Goal: Task Accomplishment & Management: Manage account settings

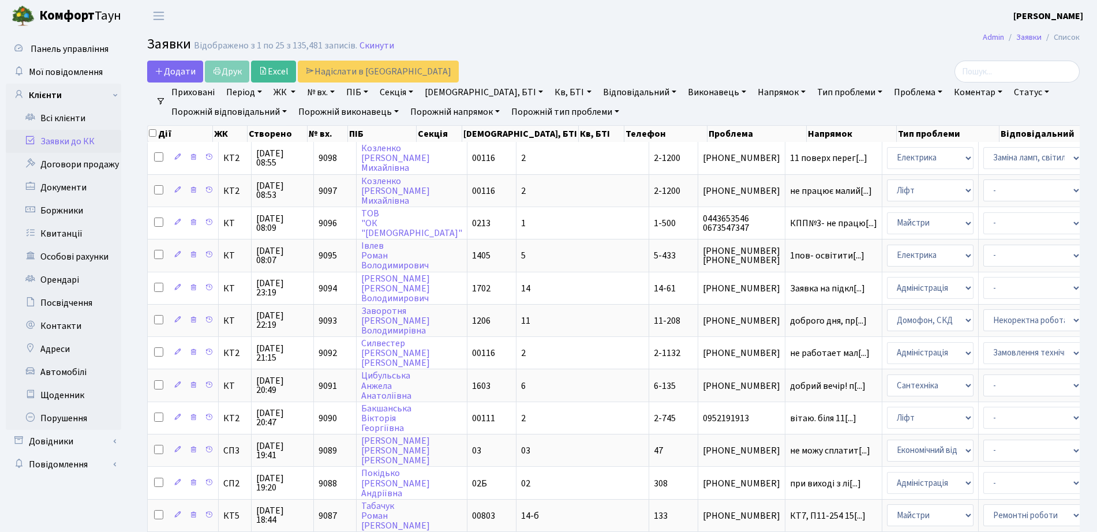
select select "25"
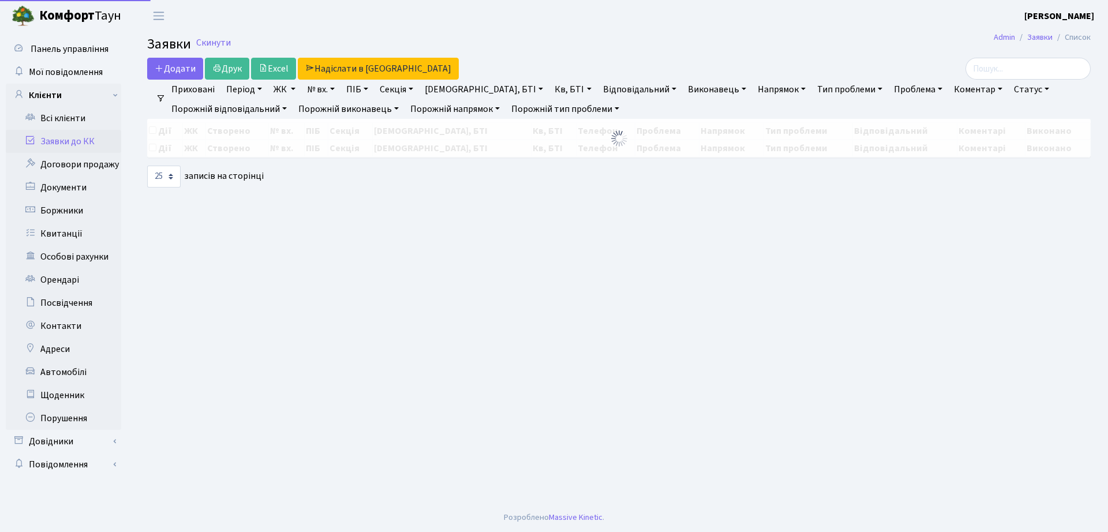
select select "25"
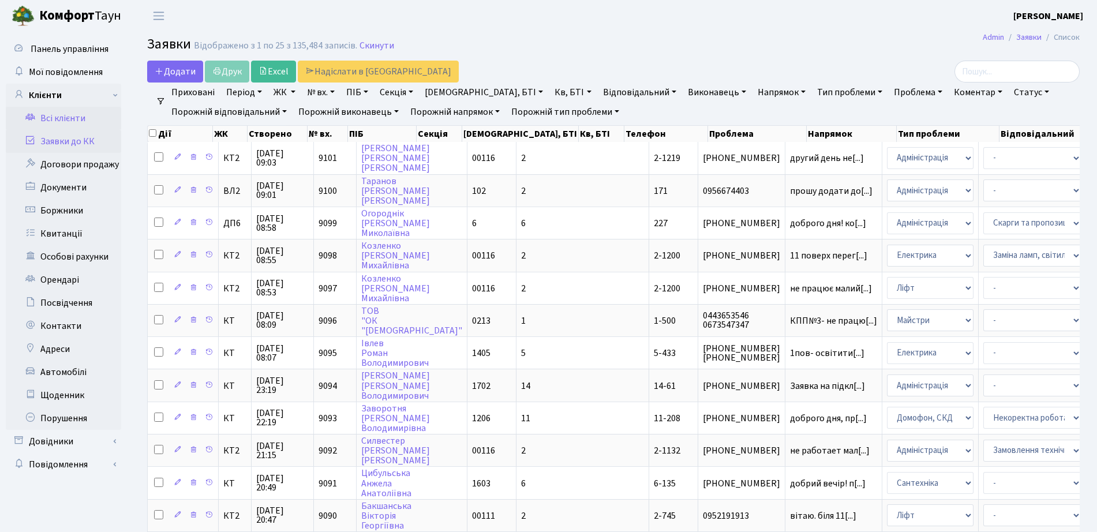
click at [59, 117] on link "Всі клієнти" at bounding box center [63, 118] width 115 height 23
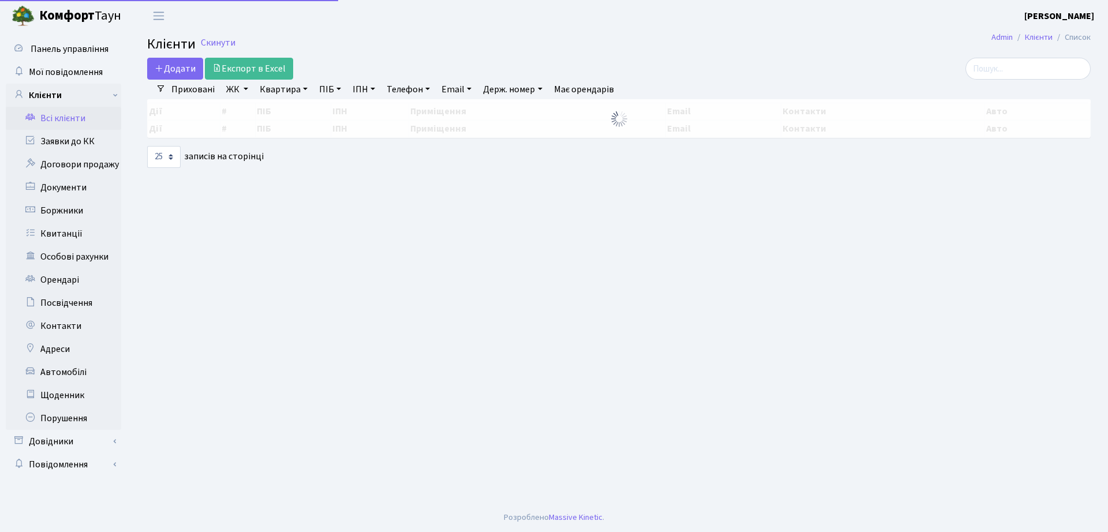
select select "25"
click at [1014, 73] on input "search" at bounding box center [1028, 69] width 125 height 22
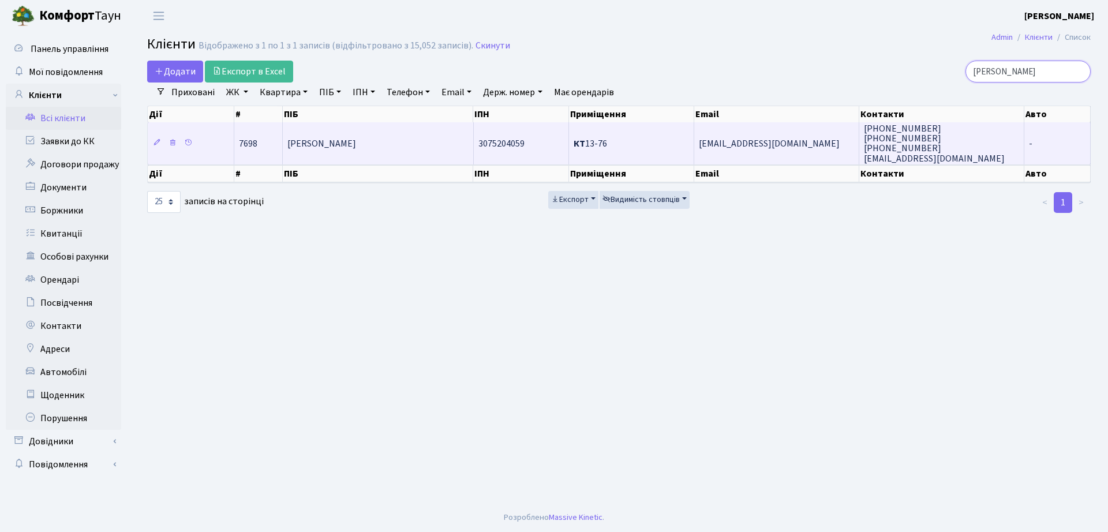
type input "умріхін"
click at [613, 128] on td "КТ 13-76" at bounding box center [631, 143] width 125 height 42
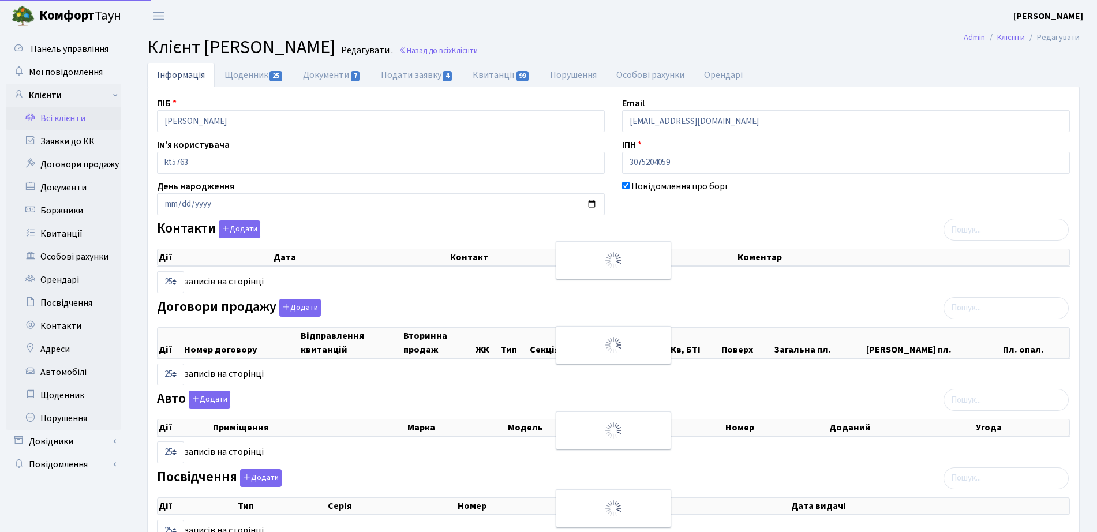
select select "25"
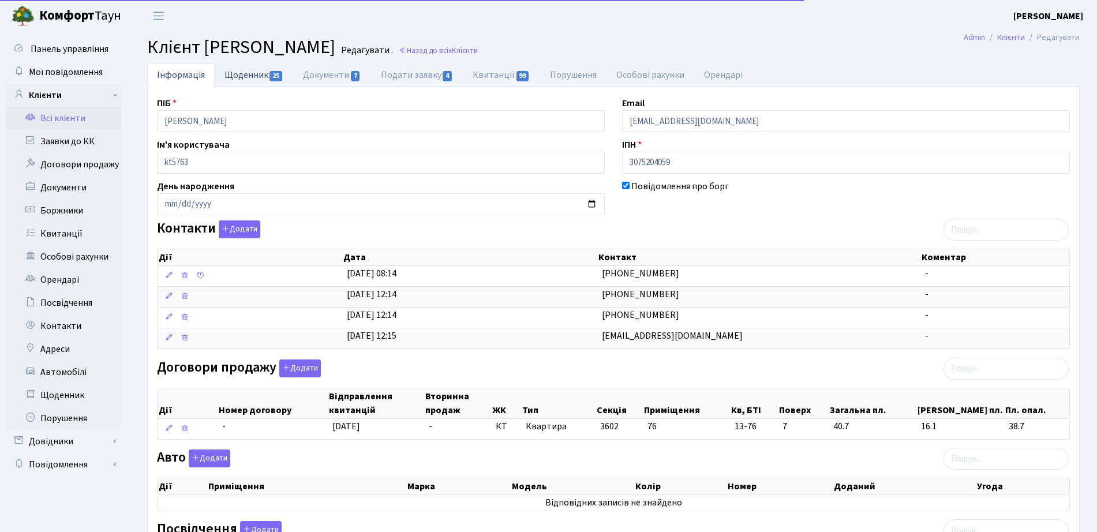
click at [235, 76] on link "Щоденник 25" at bounding box center [254, 75] width 79 height 24
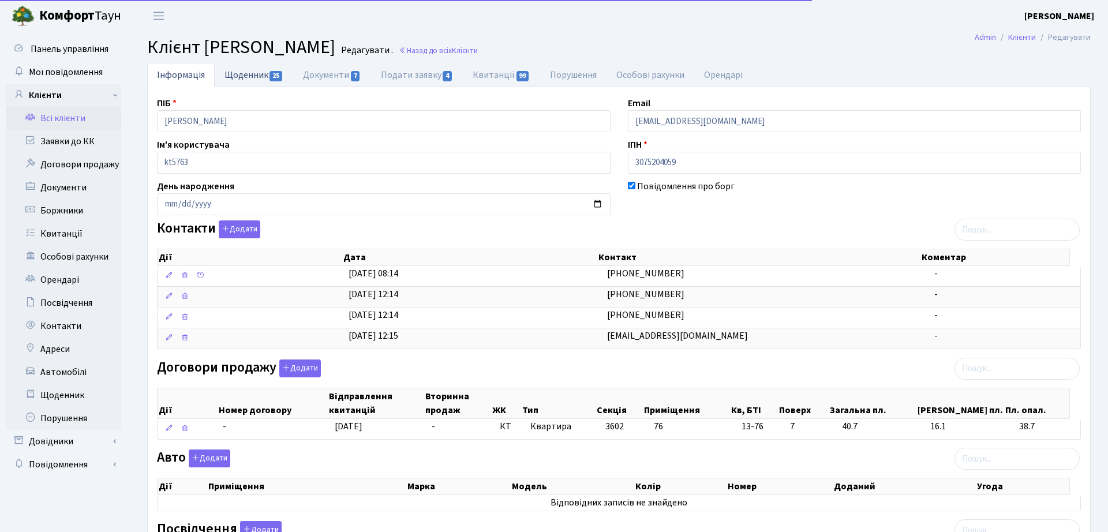
select select "25"
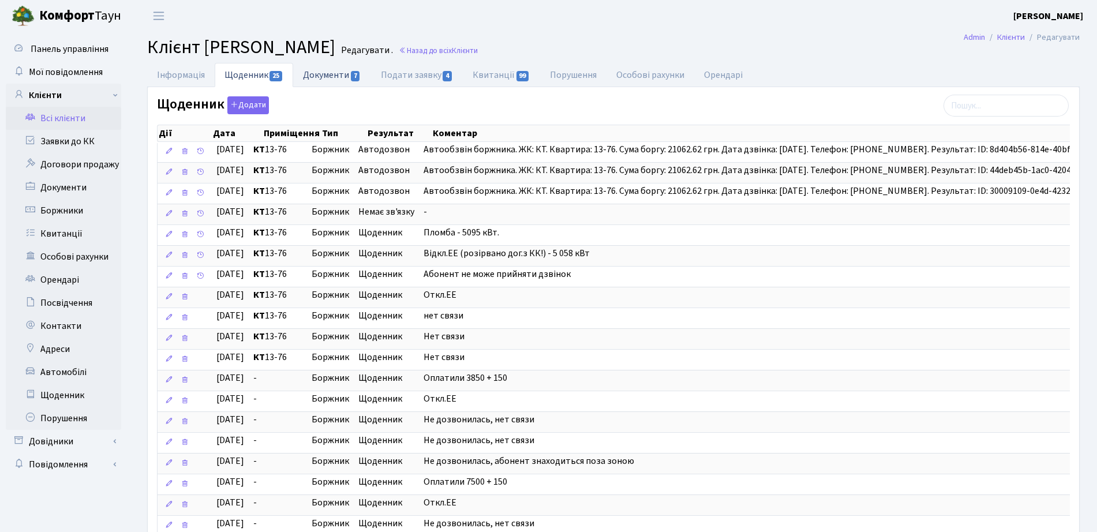
click at [365, 66] on link "Документи 7" at bounding box center [331, 75] width 77 height 24
select select "25"
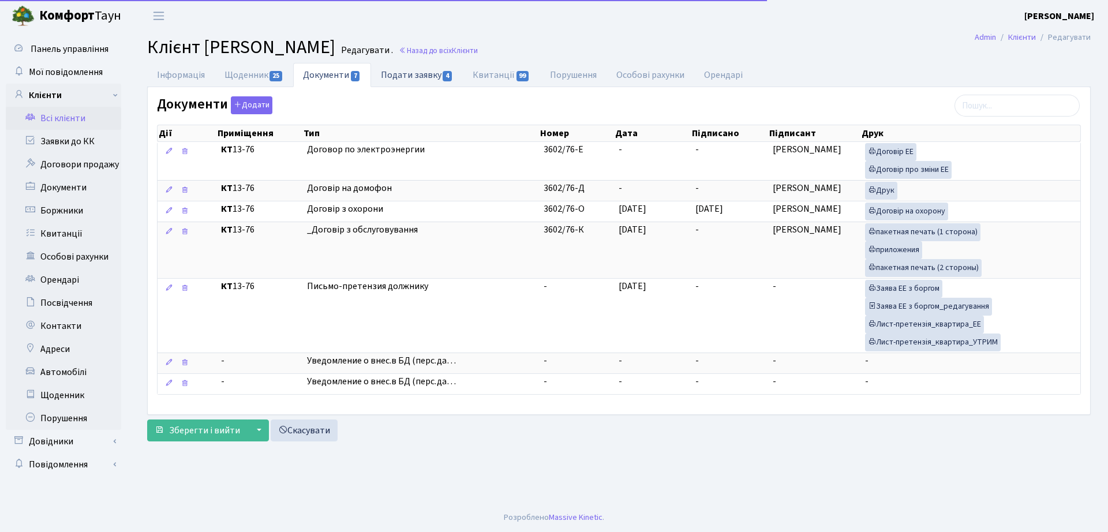
click at [393, 79] on link "Подати заявку 4" at bounding box center [417, 75] width 92 height 24
select select "25"
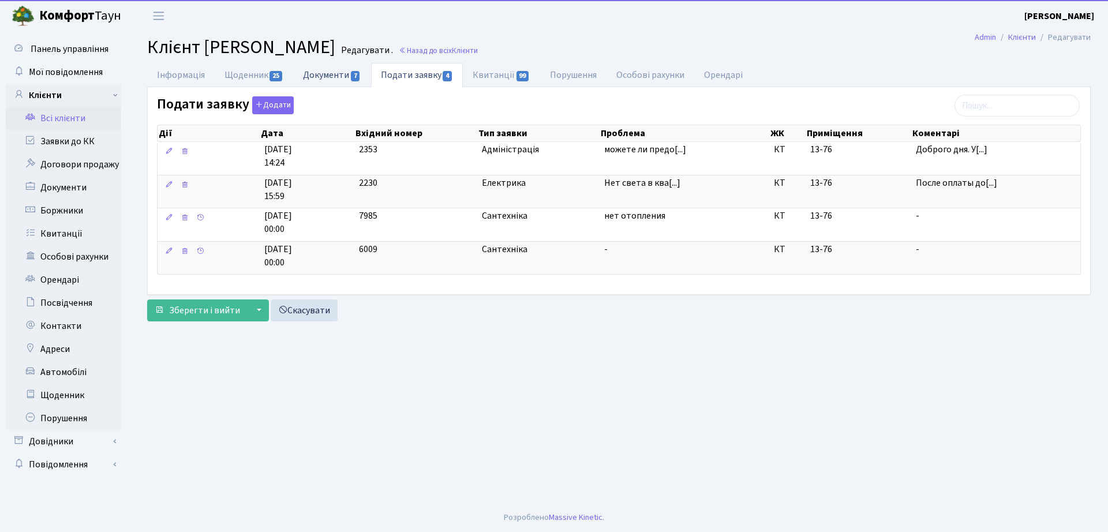
click at [343, 81] on link "Документи 7" at bounding box center [331, 75] width 77 height 24
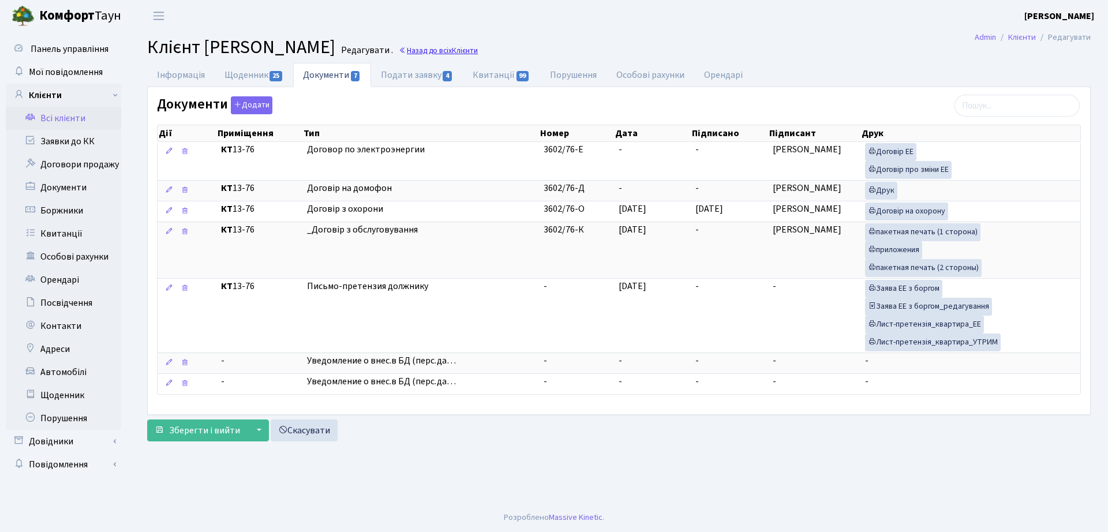
click at [478, 54] on link "Назад до всіх Клієнти" at bounding box center [438, 50] width 79 height 11
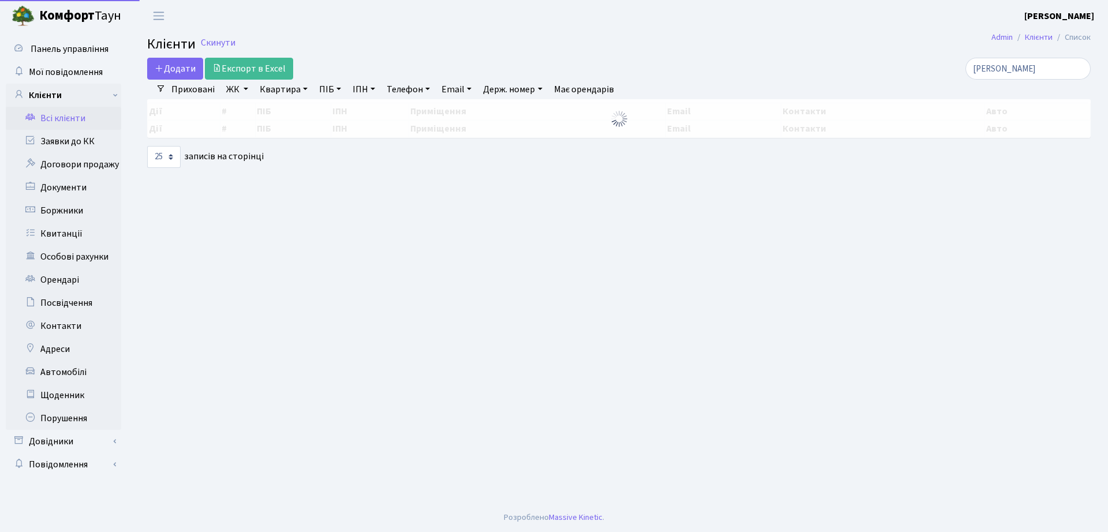
select select "25"
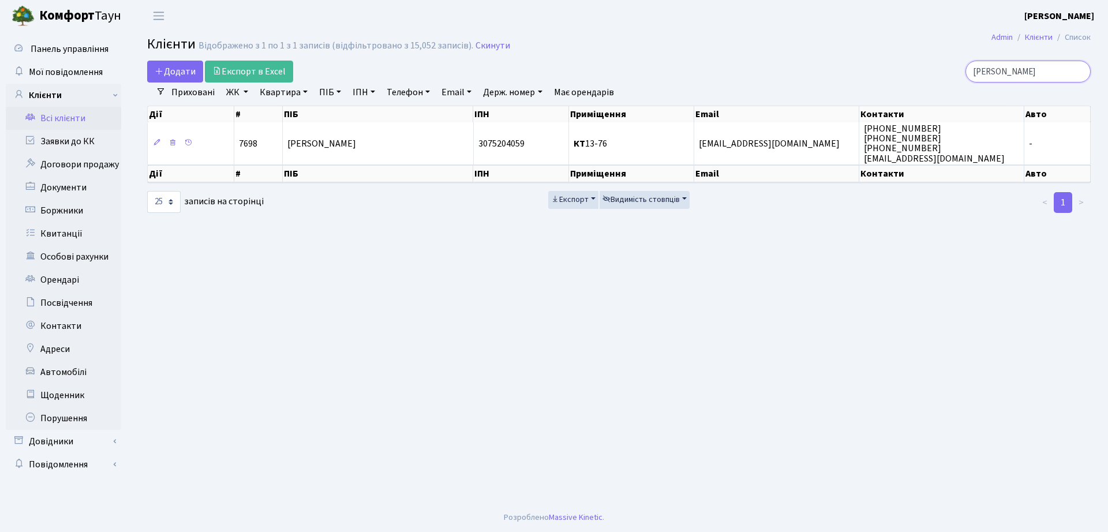
drag, startPoint x: 1031, startPoint y: 69, endPoint x: 795, endPoint y: 64, distance: 236.1
click at [795, 64] on div "[PERSON_NAME]" at bounding box center [939, 72] width 303 height 22
type input "коноваленко"
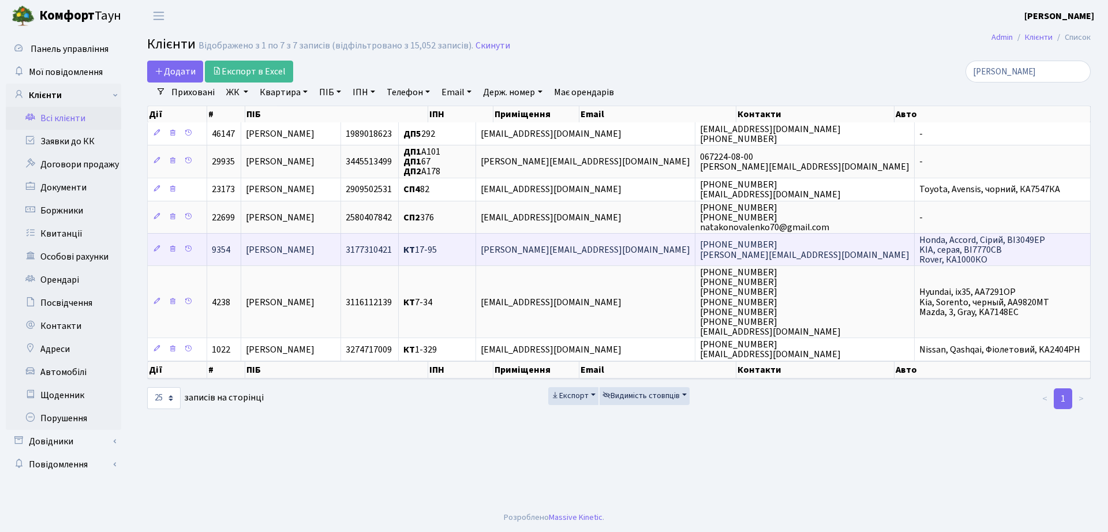
click at [341, 248] on td "Коноваленко Ольга Олександрівна" at bounding box center [291, 249] width 100 height 32
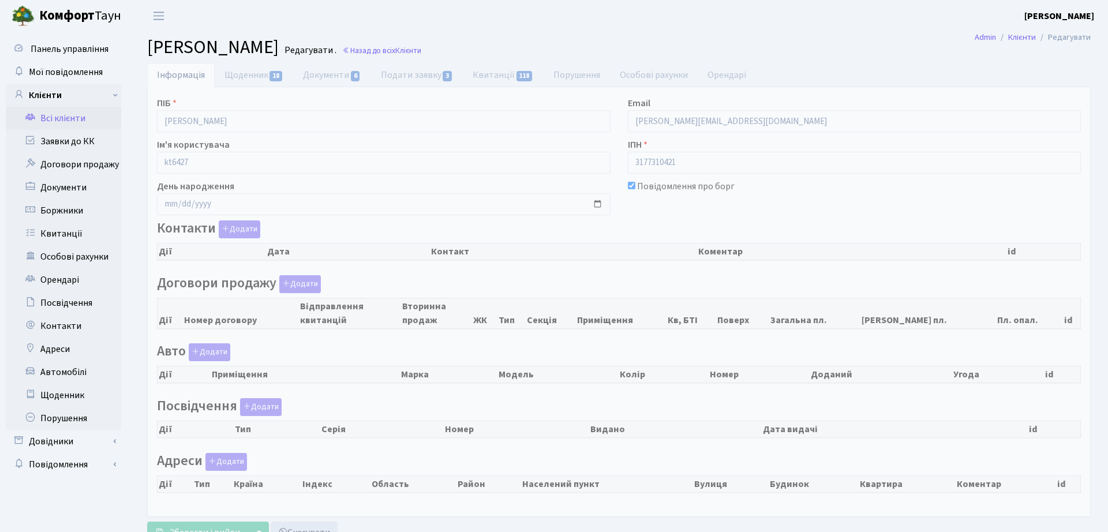
checkbox input "true"
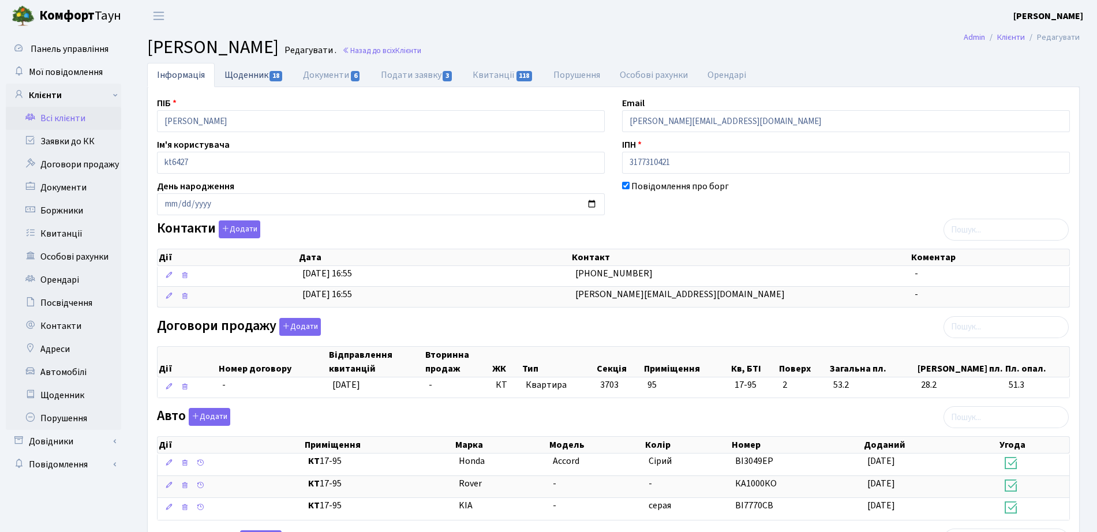
click at [265, 77] on link "Щоденник 18" at bounding box center [254, 75] width 79 height 24
select select "25"
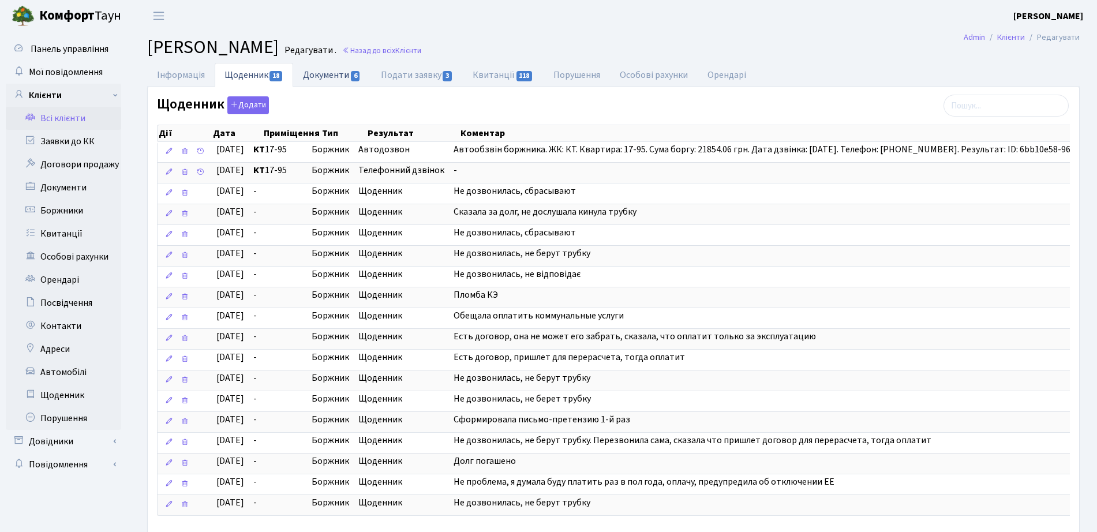
click at [344, 81] on link "Документи 6" at bounding box center [331, 75] width 77 height 24
select select "25"
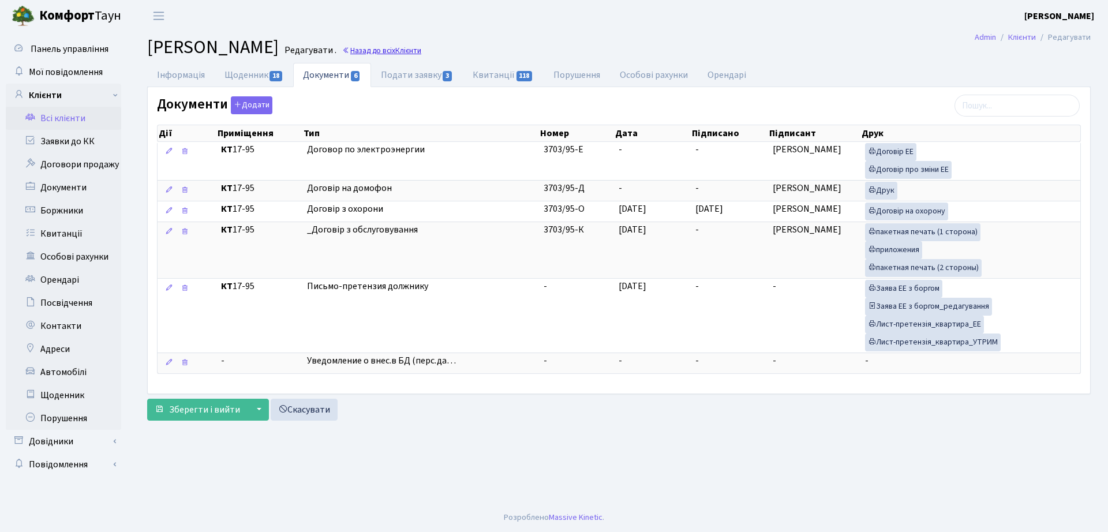
click at [421, 47] on link "Назад до всіх Клієнти" at bounding box center [381, 50] width 79 height 11
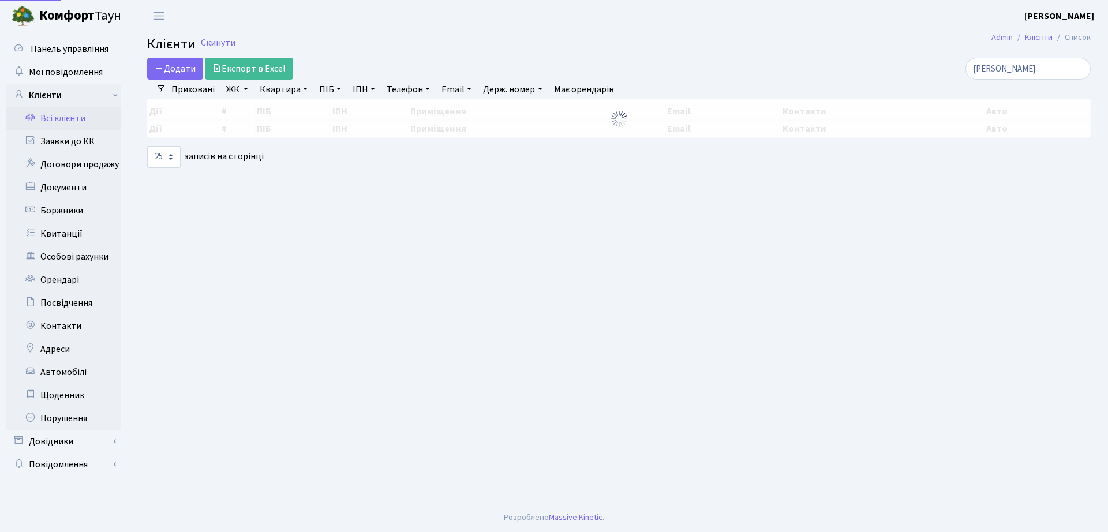
select select "25"
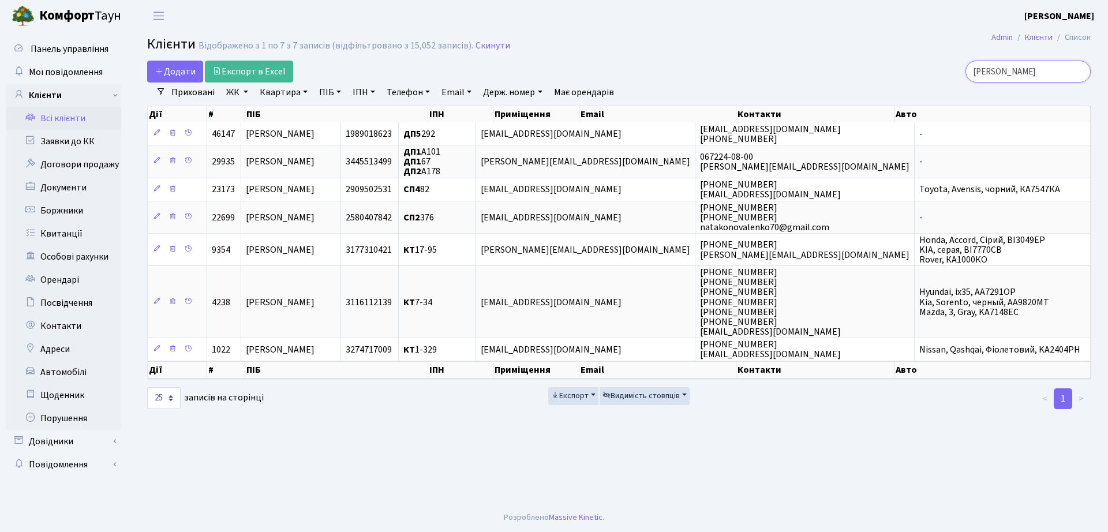
drag, startPoint x: 1042, startPoint y: 73, endPoint x: 793, endPoint y: 52, distance: 250.2
click at [793, 52] on main "Admin Клієнти Список Клієнти Відображено з 1 по 7 з 7 записів (відфільтровано з…" at bounding box center [619, 268] width 978 height 472
type input "гончаров"
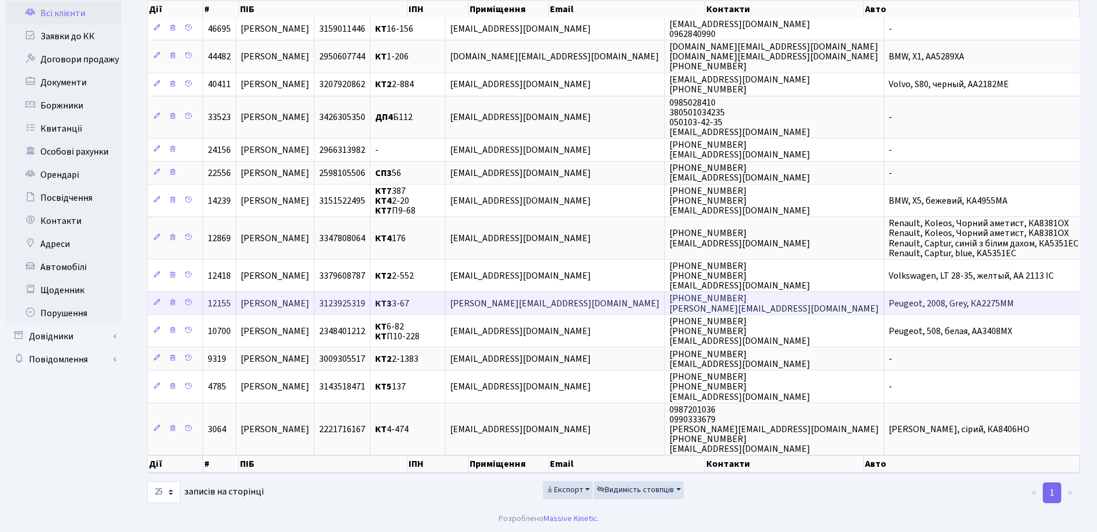
scroll to position [106, 0]
click at [309, 302] on span "[PERSON_NAME]" at bounding box center [275, 302] width 69 height 13
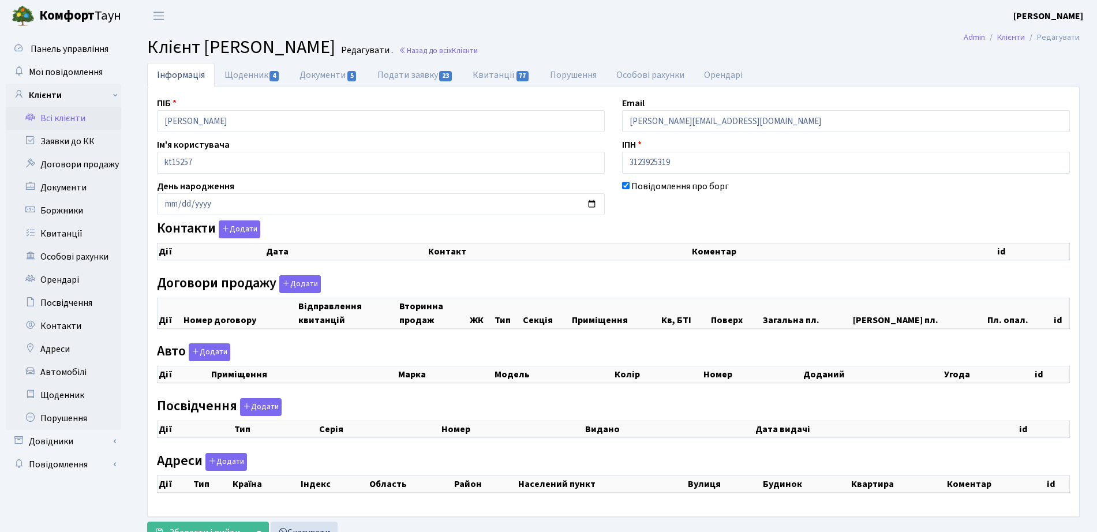
checkbox input "true"
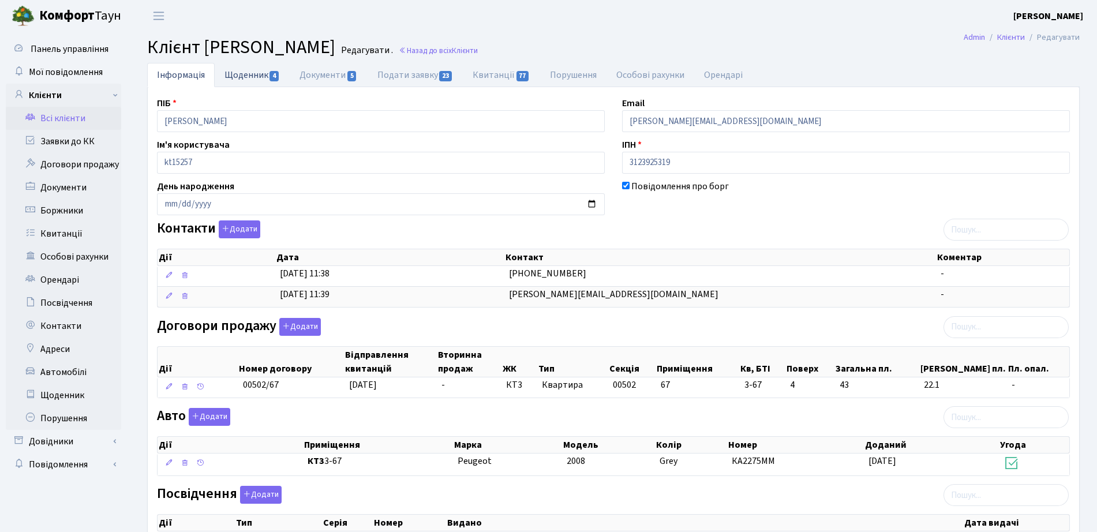
click at [235, 71] on link "Щоденник 4" at bounding box center [252, 75] width 75 height 24
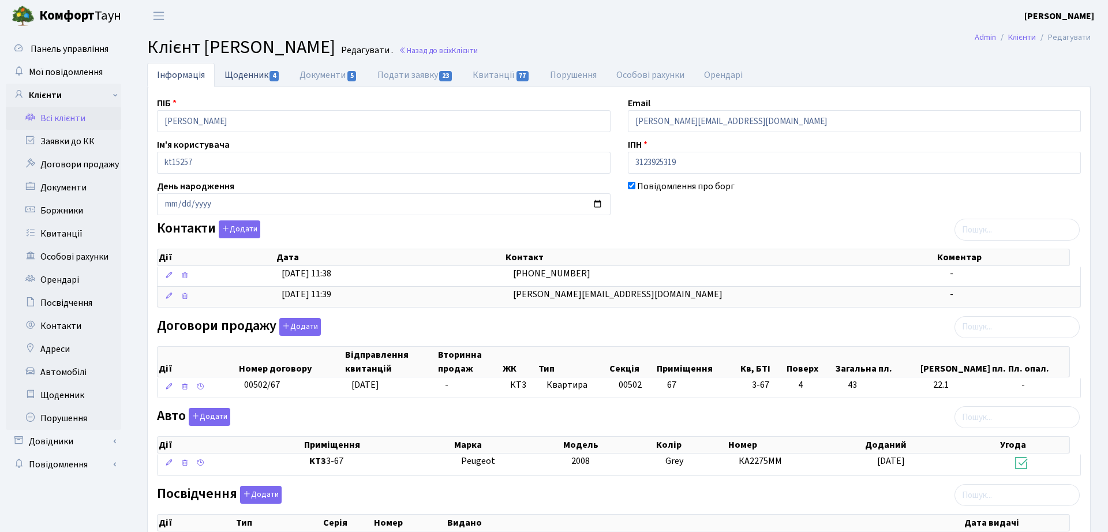
select select "25"
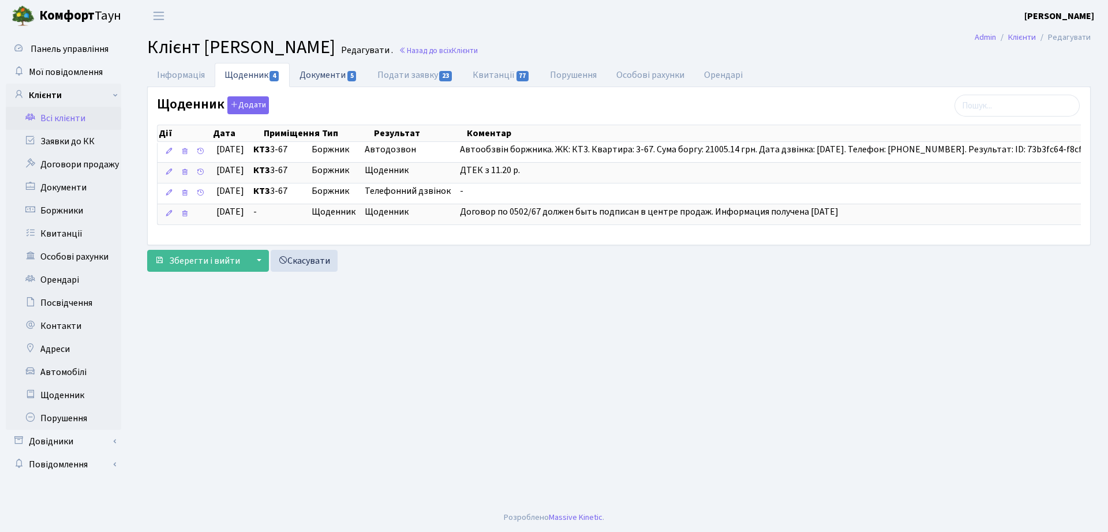
click at [300, 84] on link "Документи 5" at bounding box center [328, 75] width 77 height 24
select select "25"
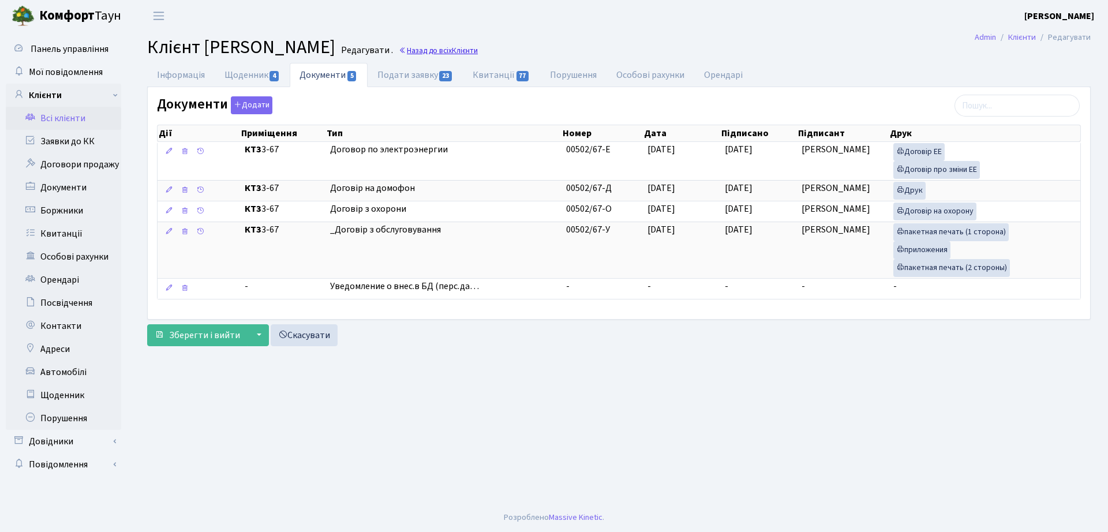
click at [478, 48] on span "Клієнти" at bounding box center [465, 50] width 26 height 11
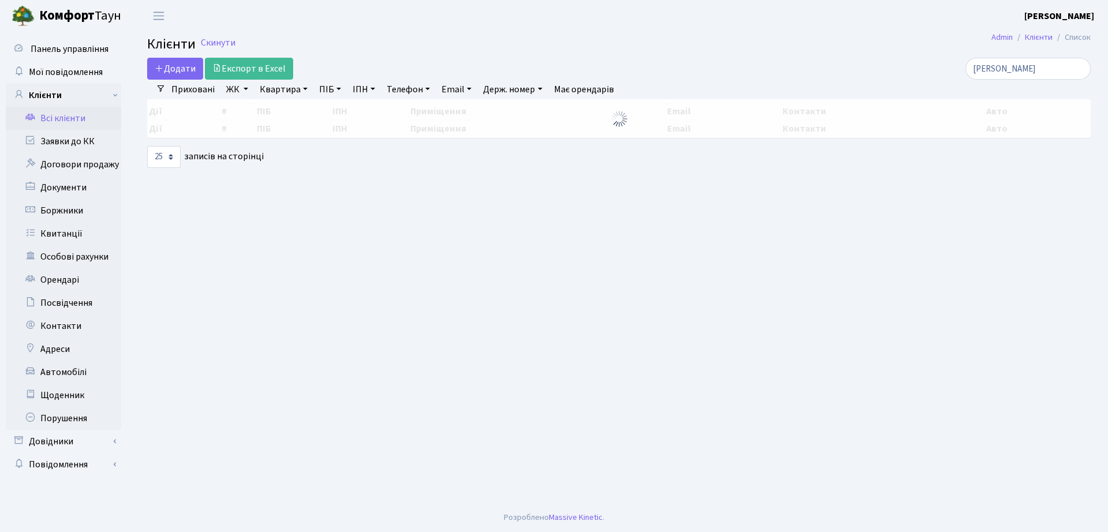
select select "25"
drag, startPoint x: 1009, startPoint y: 72, endPoint x: 806, endPoint y: 54, distance: 203.9
click at [808, 68] on div "[PERSON_NAME]" at bounding box center [939, 69] width 303 height 22
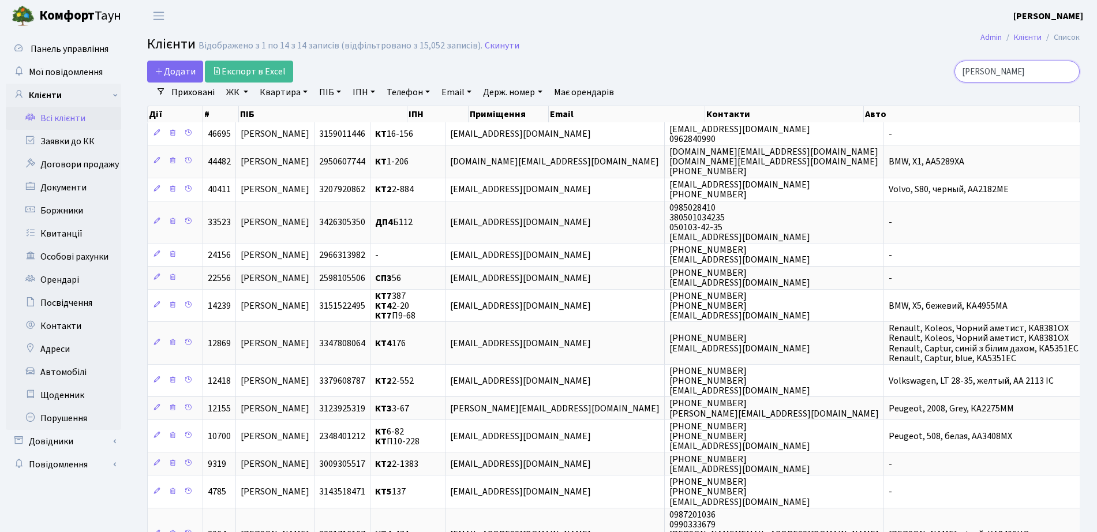
type input "[PERSON_NAME]"
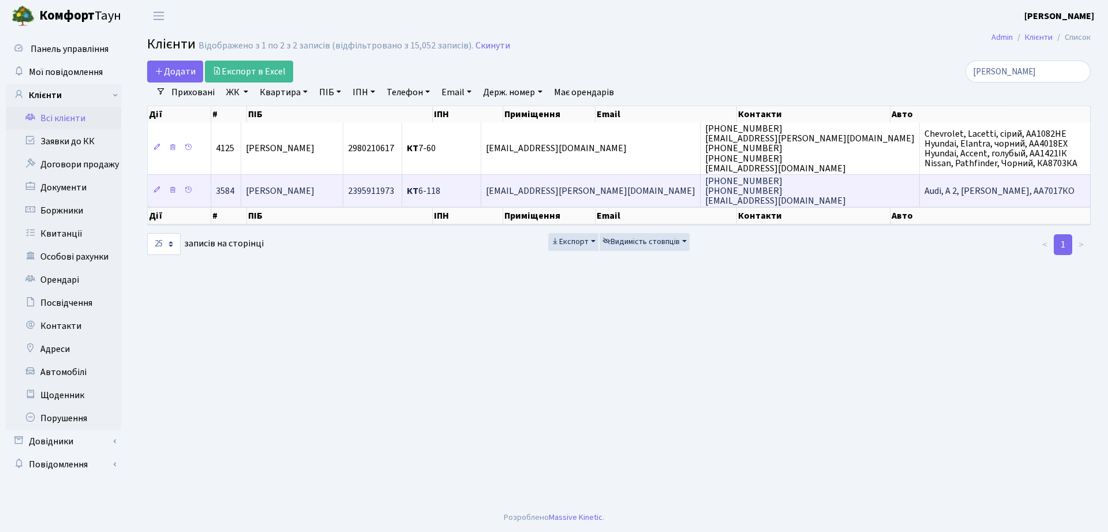
click at [314, 175] on td "[PERSON_NAME]" at bounding box center [292, 190] width 102 height 32
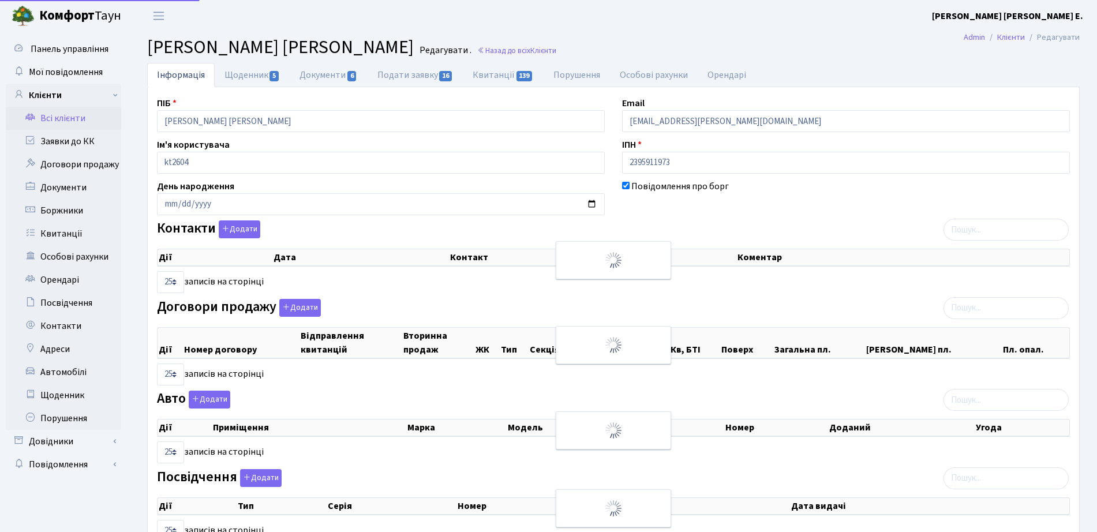
select select "25"
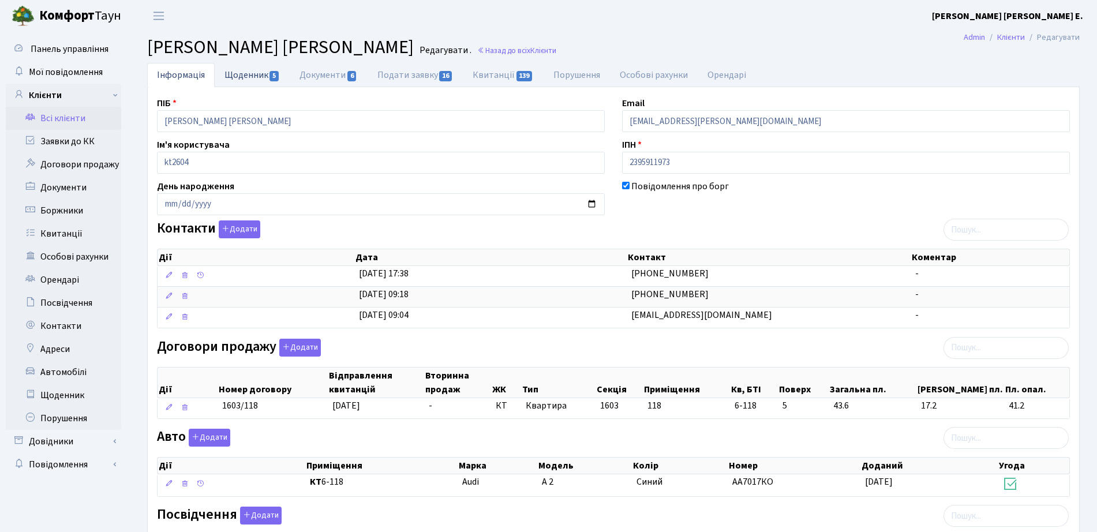
click at [244, 65] on link "Щоденник 5" at bounding box center [252, 75] width 75 height 24
select select "25"
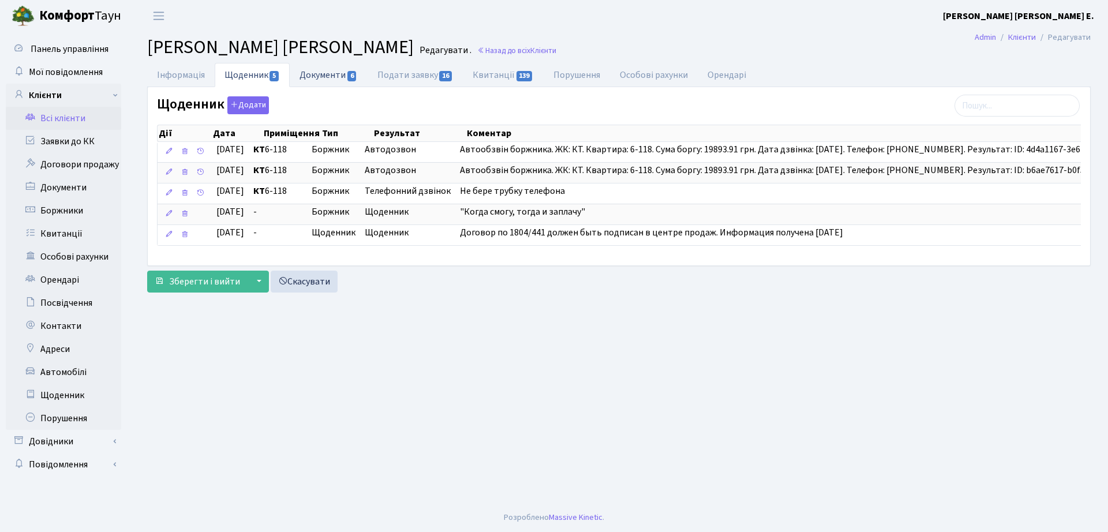
click at [314, 85] on link "Документи 6" at bounding box center [328, 75] width 77 height 24
select select "25"
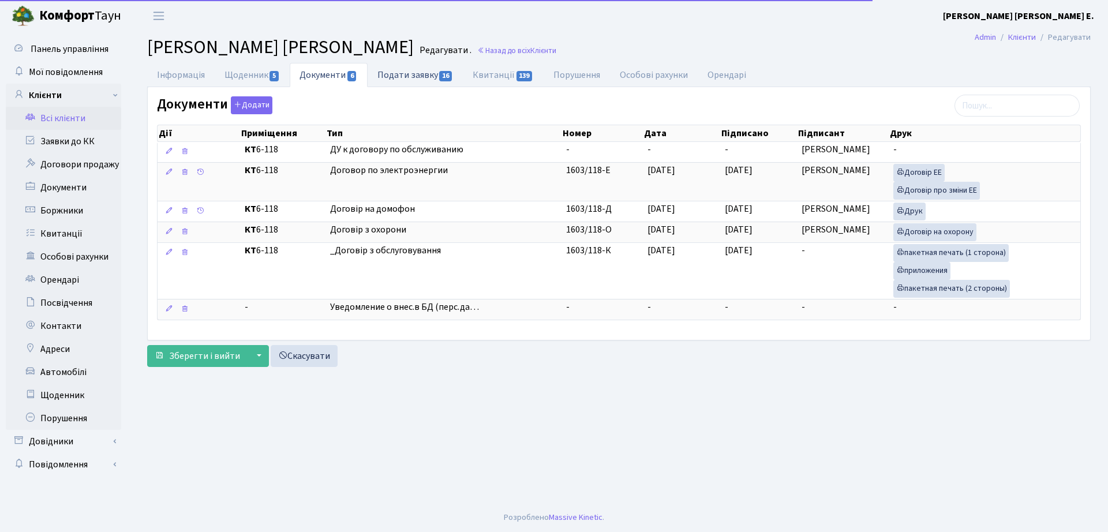
click at [419, 79] on link "Подати заявку 16" at bounding box center [415, 75] width 95 height 24
select select "25"
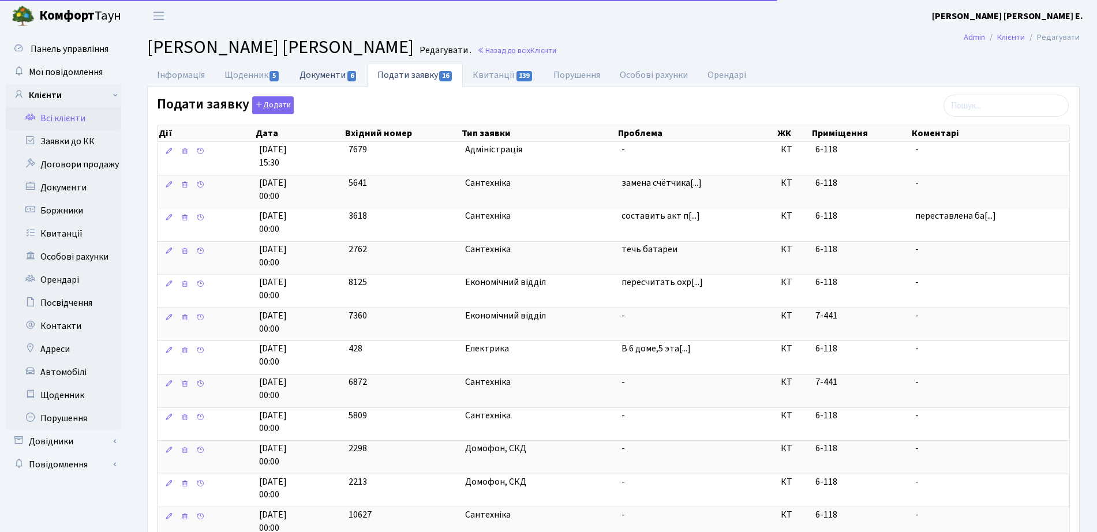
click at [330, 75] on link "Документи 6" at bounding box center [328, 75] width 77 height 24
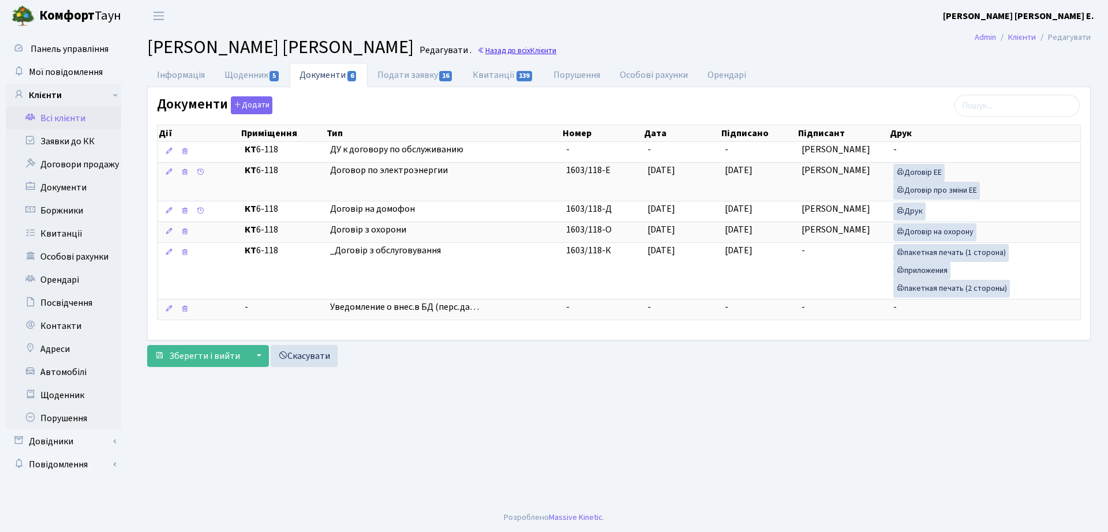
click at [544, 49] on link "Назад до всіх Клієнти" at bounding box center [516, 50] width 79 height 11
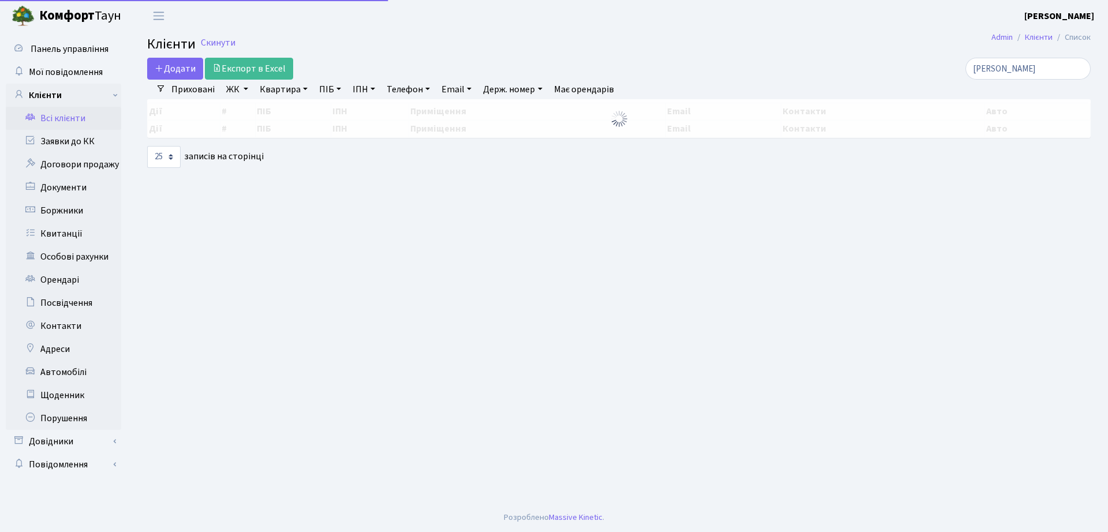
select select "25"
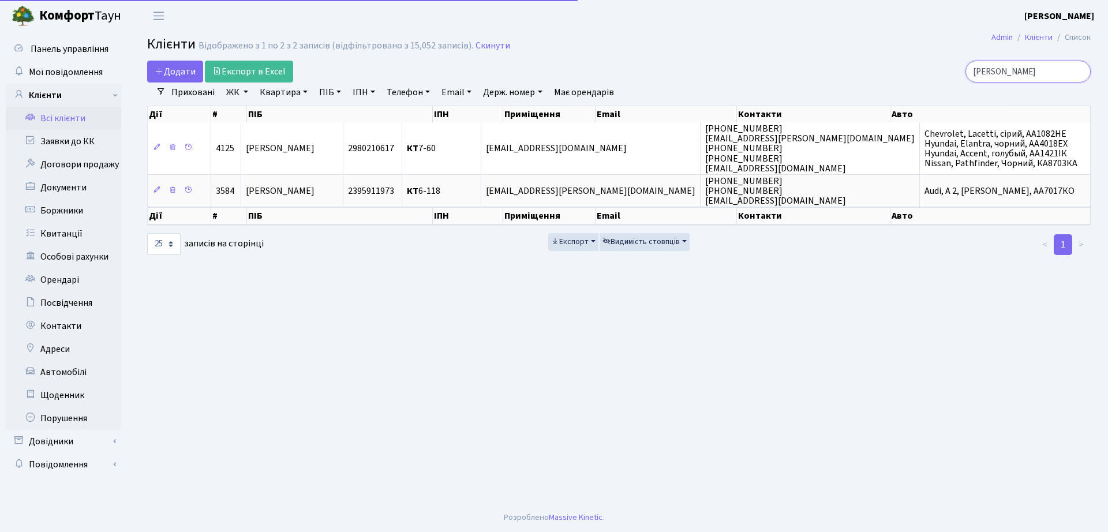
drag, startPoint x: 1015, startPoint y: 66, endPoint x: 654, endPoint y: 70, distance: 361.4
click at [657, 73] on div "Додати Експорт в Excel косолап" at bounding box center [619, 72] width 961 height 22
type input "шелякін"
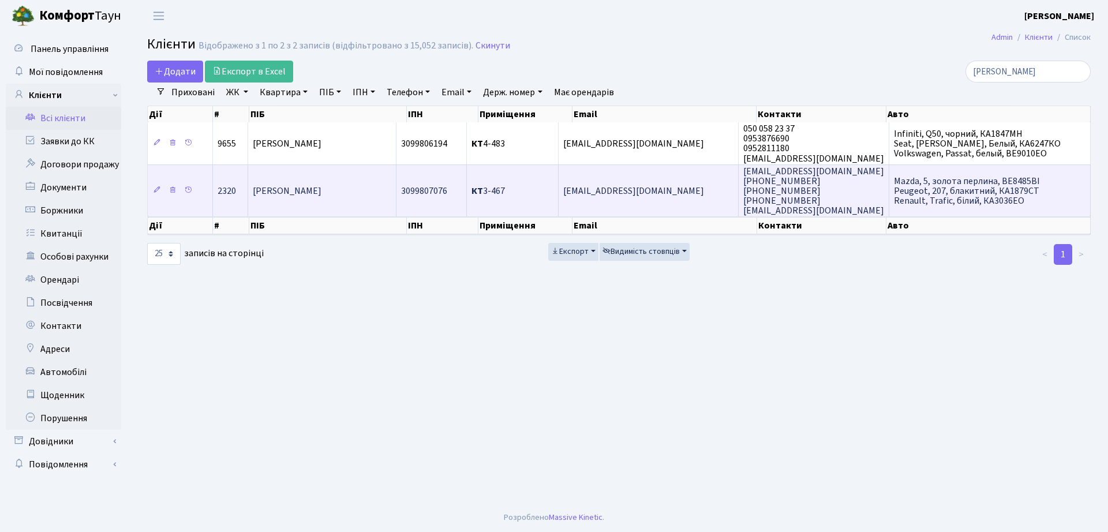
click at [525, 200] on td "КТ 3-467" at bounding box center [513, 191] width 92 height 53
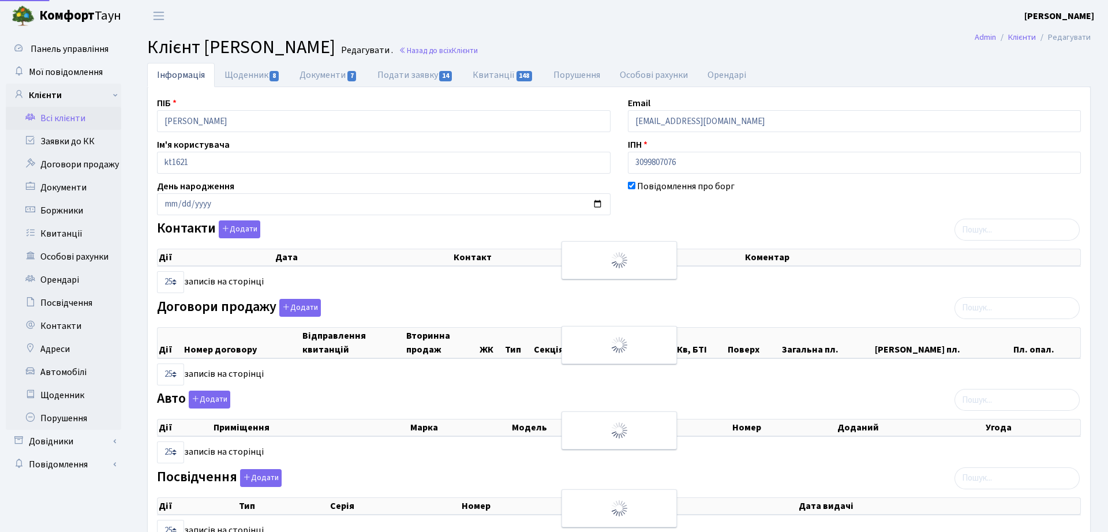
select select "25"
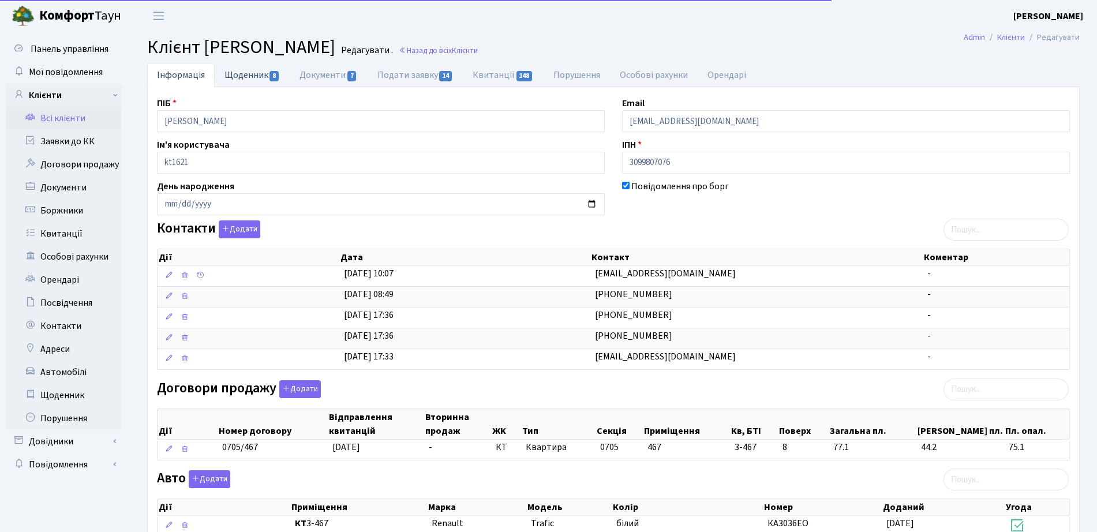
click at [276, 69] on link "Щоденник 8" at bounding box center [252, 75] width 75 height 24
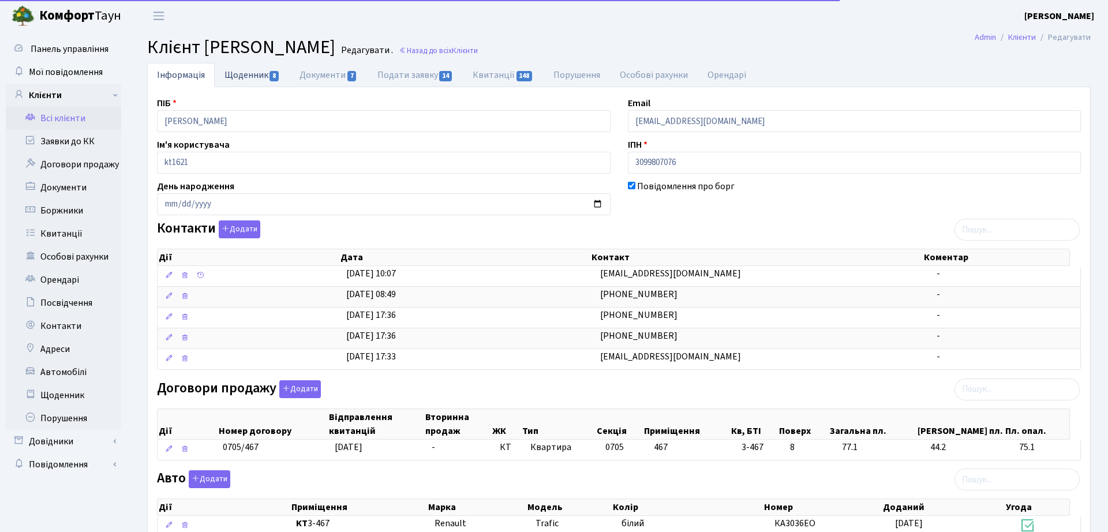
select select "25"
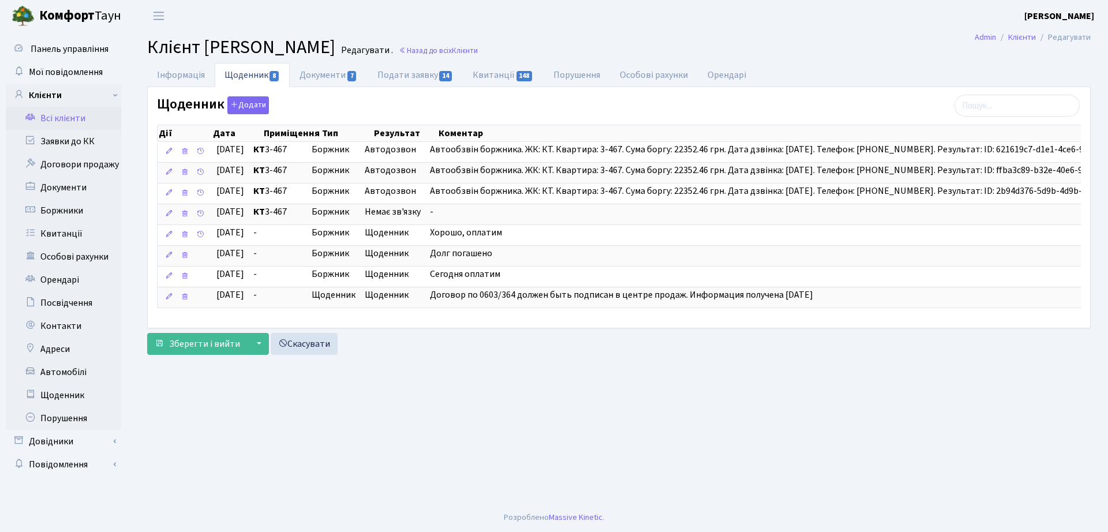
click at [330, 87] on li "Документи 7" at bounding box center [328, 75] width 77 height 24
click at [345, 79] on link "Документи 7" at bounding box center [328, 75] width 77 height 24
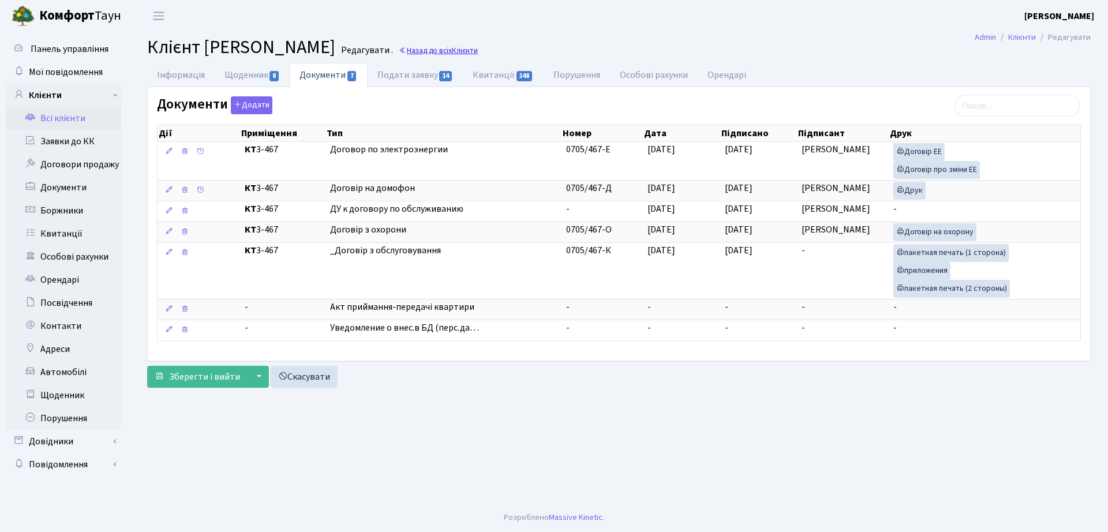
click at [478, 47] on link "Назад до всіх Клієнти" at bounding box center [438, 50] width 79 height 11
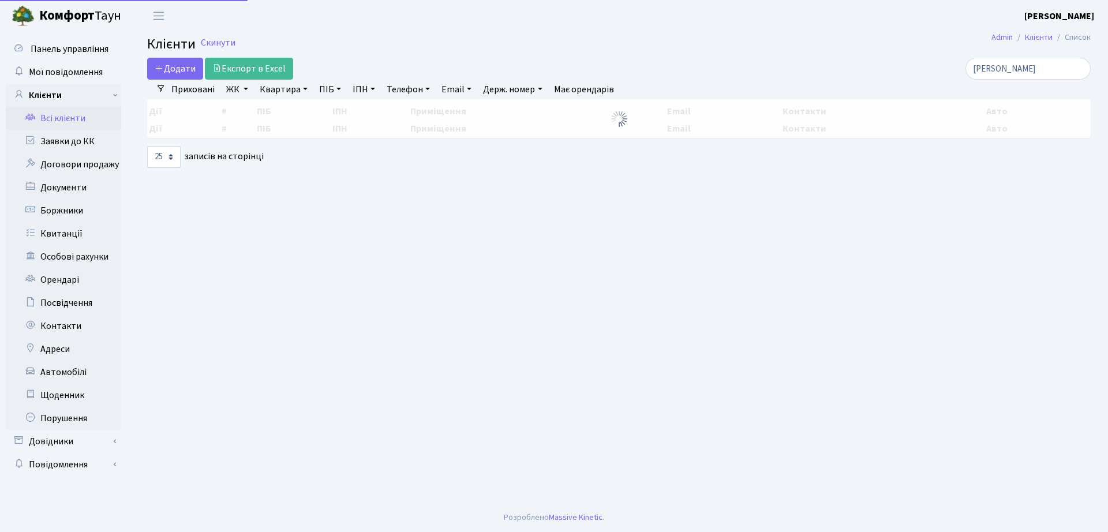
select select "25"
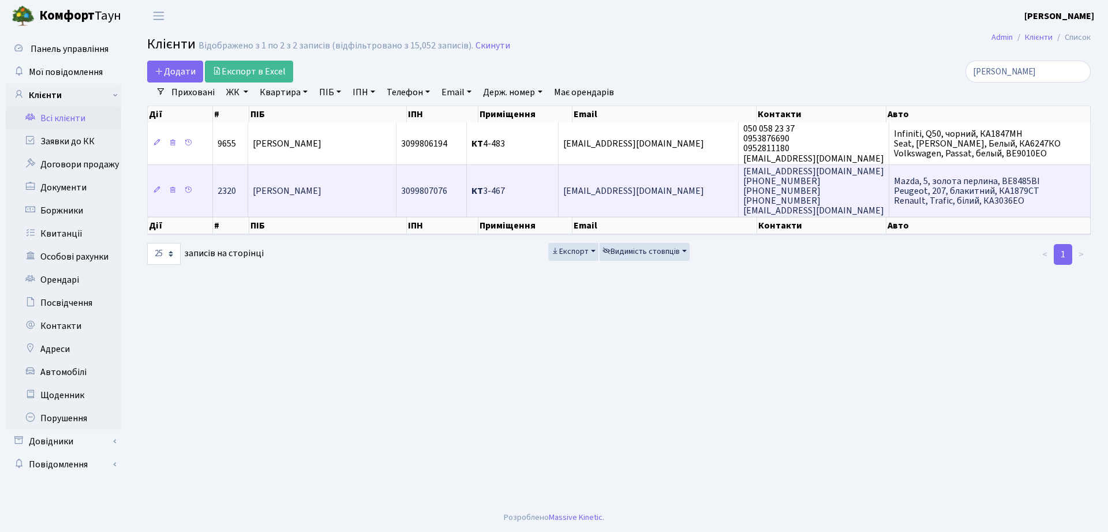
click at [334, 171] on td "[PERSON_NAME]" at bounding box center [322, 191] width 148 height 53
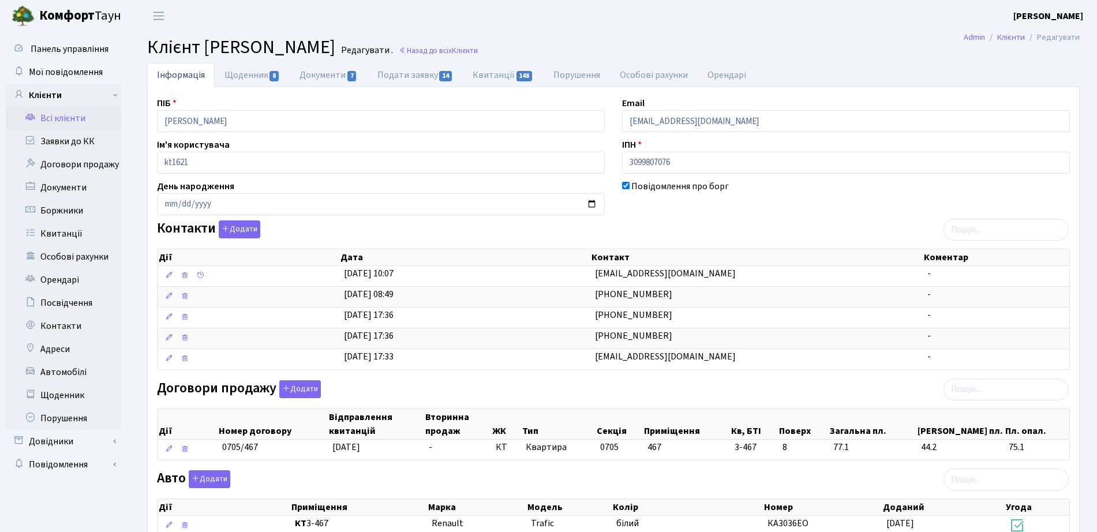
click at [521, 57] on h2 "Клієнт Шелякін Олексій Євгенович Редагувати . Назад до всіх Клієнти" at bounding box center [613, 47] width 933 height 22
click at [478, 52] on link "Назад до всіх Клієнти" at bounding box center [438, 50] width 79 height 11
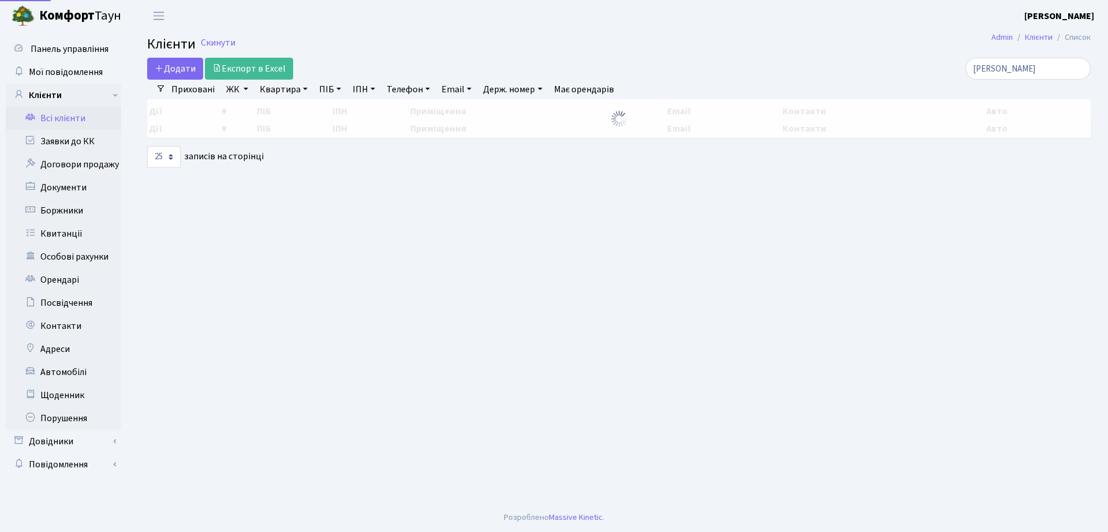
select select "25"
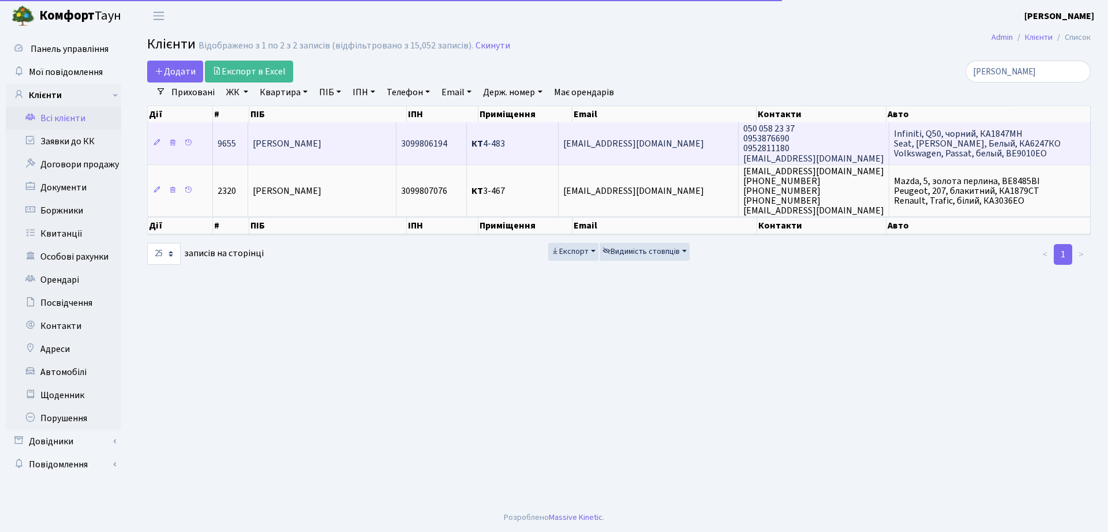
click at [288, 129] on td "[PERSON_NAME]" at bounding box center [322, 143] width 148 height 42
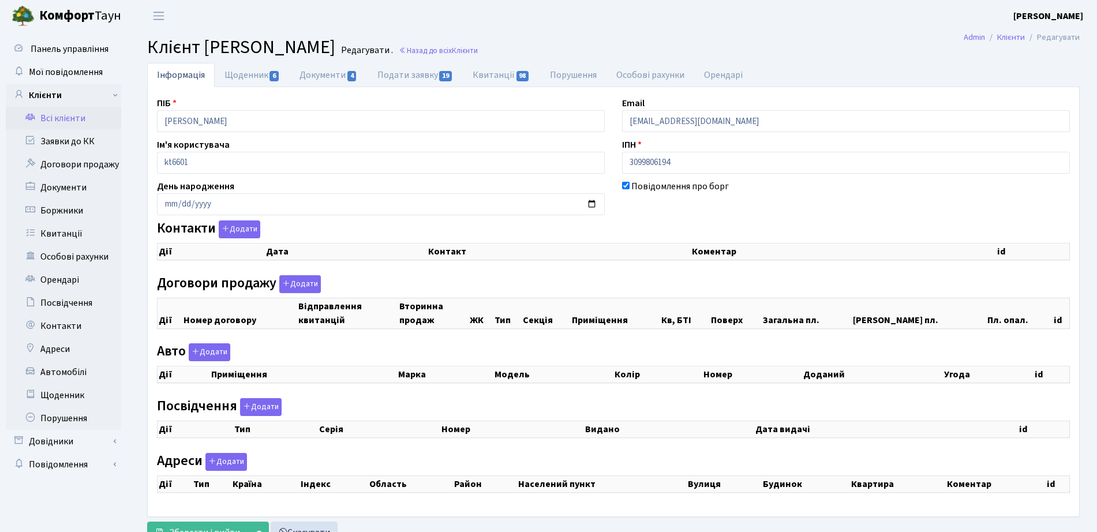
checkbox input "true"
select select "25"
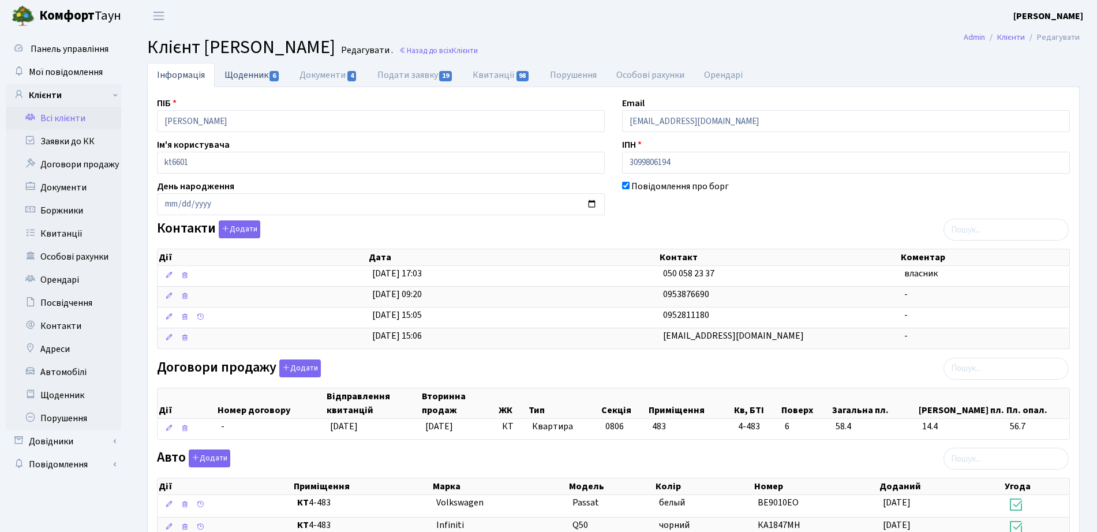
click at [275, 65] on link "Щоденник 6" at bounding box center [252, 75] width 75 height 24
select select "25"
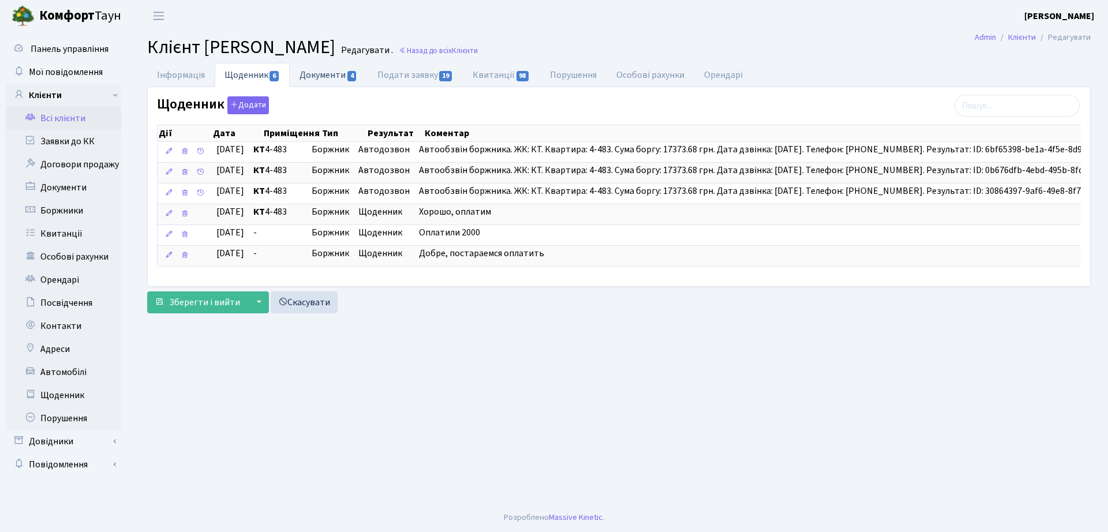
click at [305, 76] on link "Документи 4" at bounding box center [328, 75] width 77 height 24
select select "25"
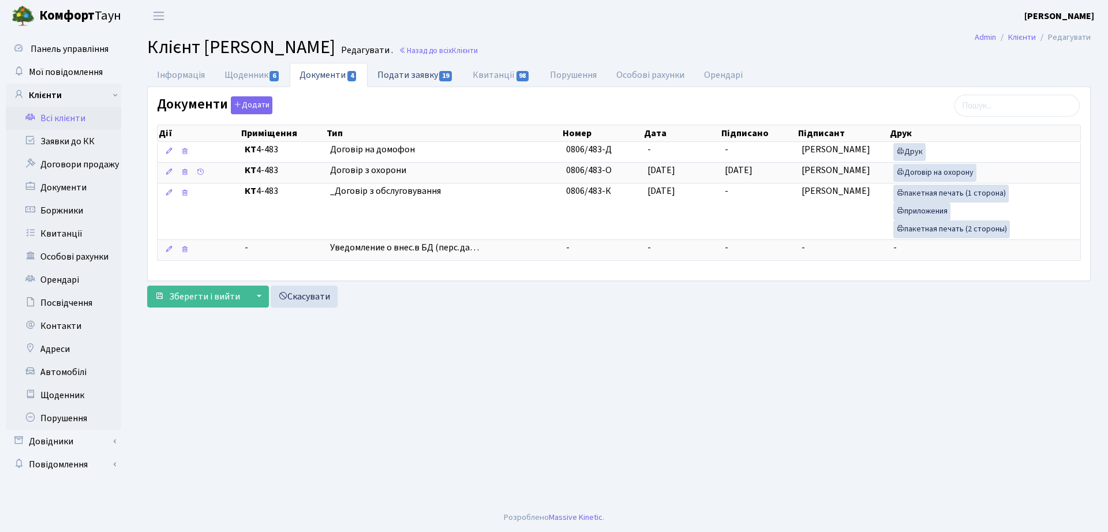
click at [417, 74] on link "Подати заявку 19" at bounding box center [415, 75] width 95 height 24
select select "25"
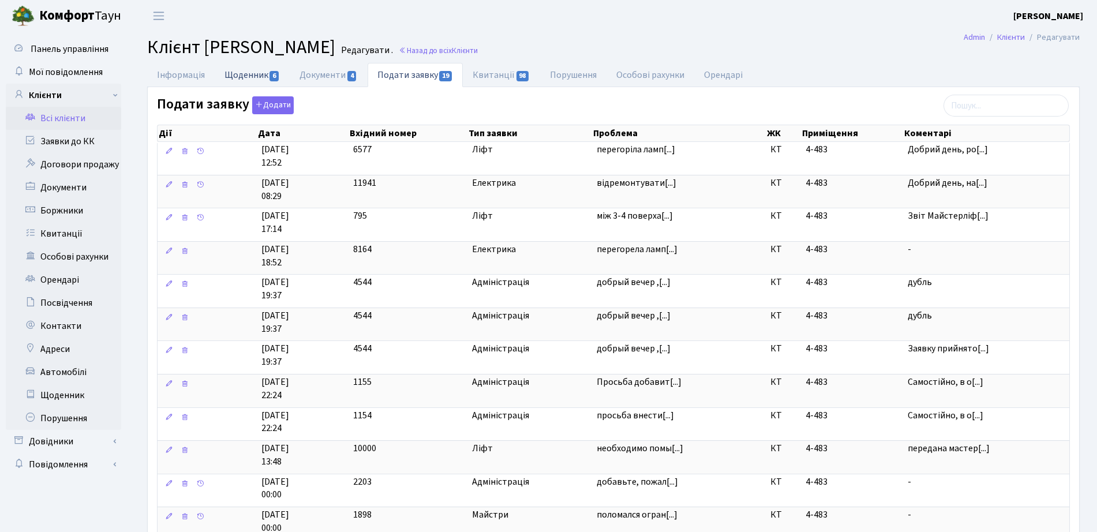
click at [263, 69] on link "Щоденник 6" at bounding box center [252, 75] width 75 height 24
